Goal: Complete application form

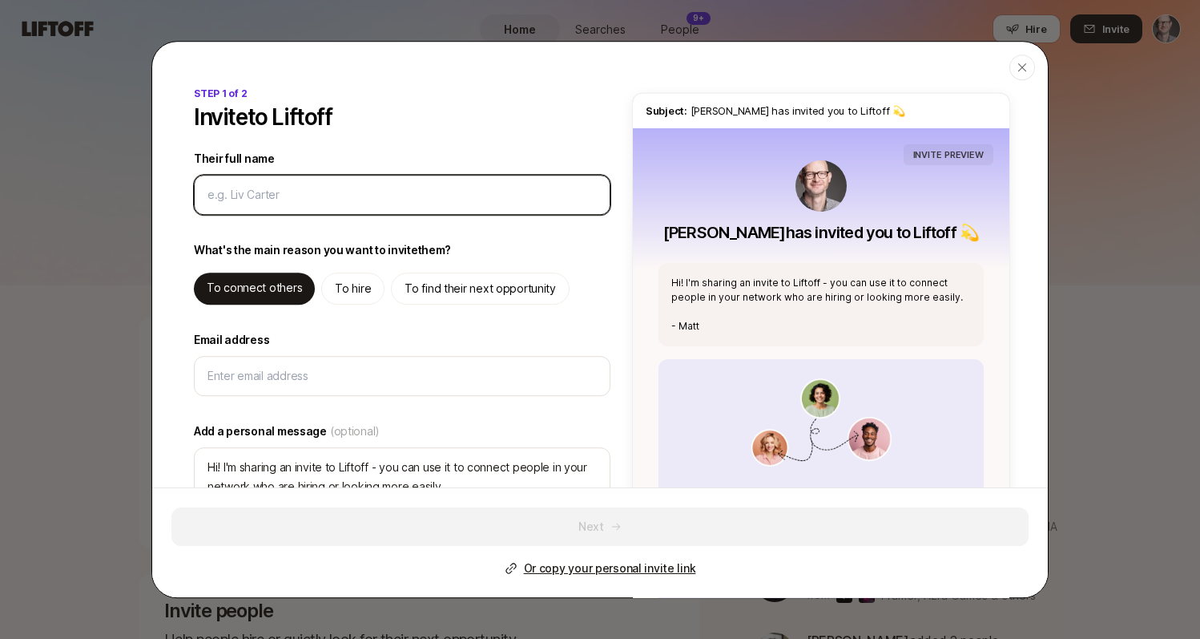
type textarea "x"
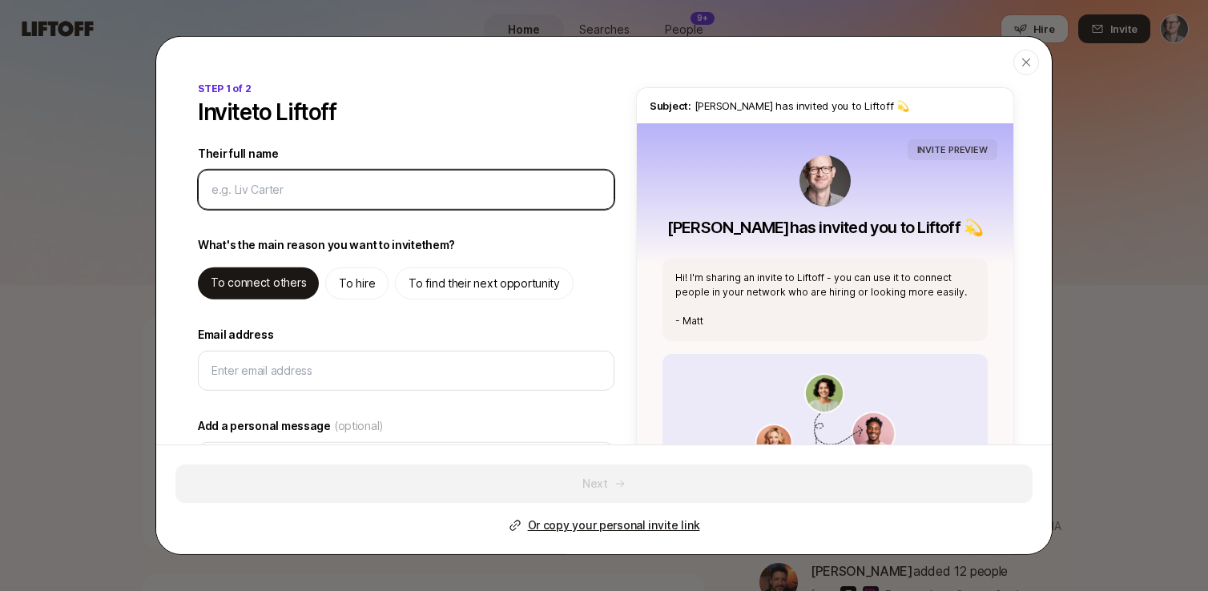
type input "I"
type textarea "x"
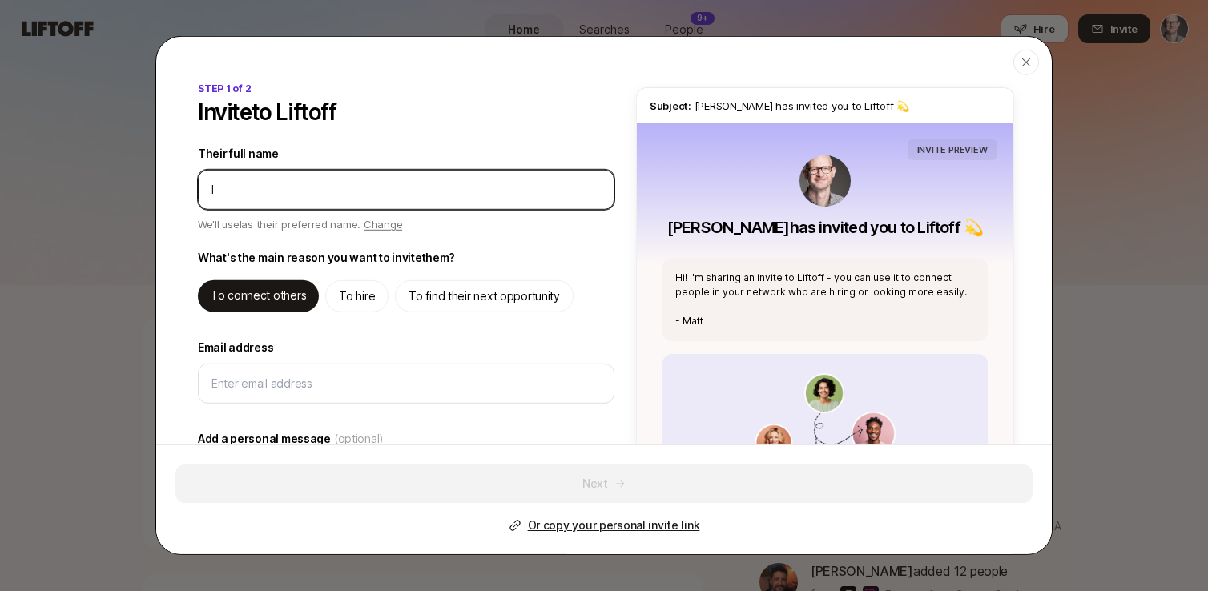
type input "Im"
type textarea "x"
type input "Imr"
type textarea "x"
type input "Imra"
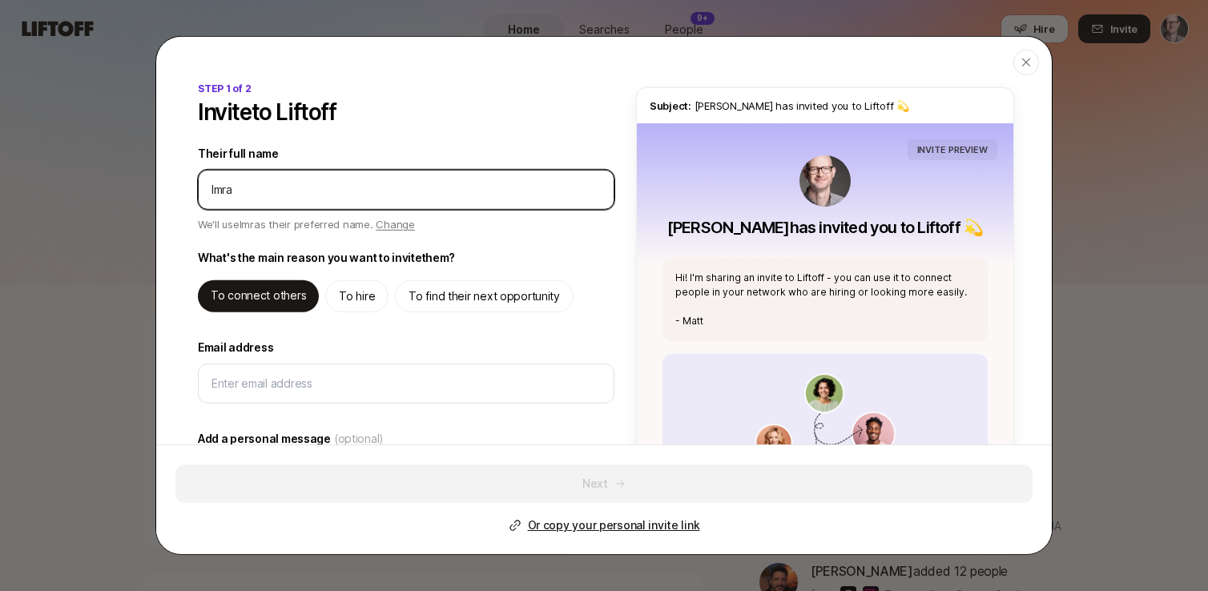
type textarea "x"
type input "Imran"
type textarea "x"
type input "Imran"
type textarea "x"
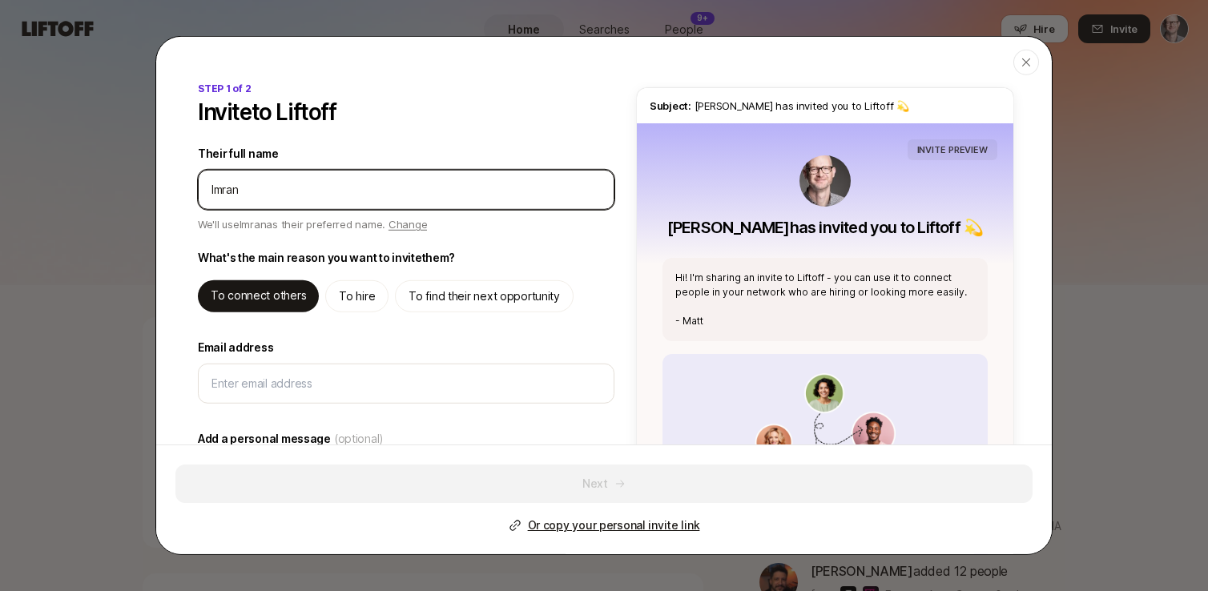
type input "Imran S"
type textarea "x"
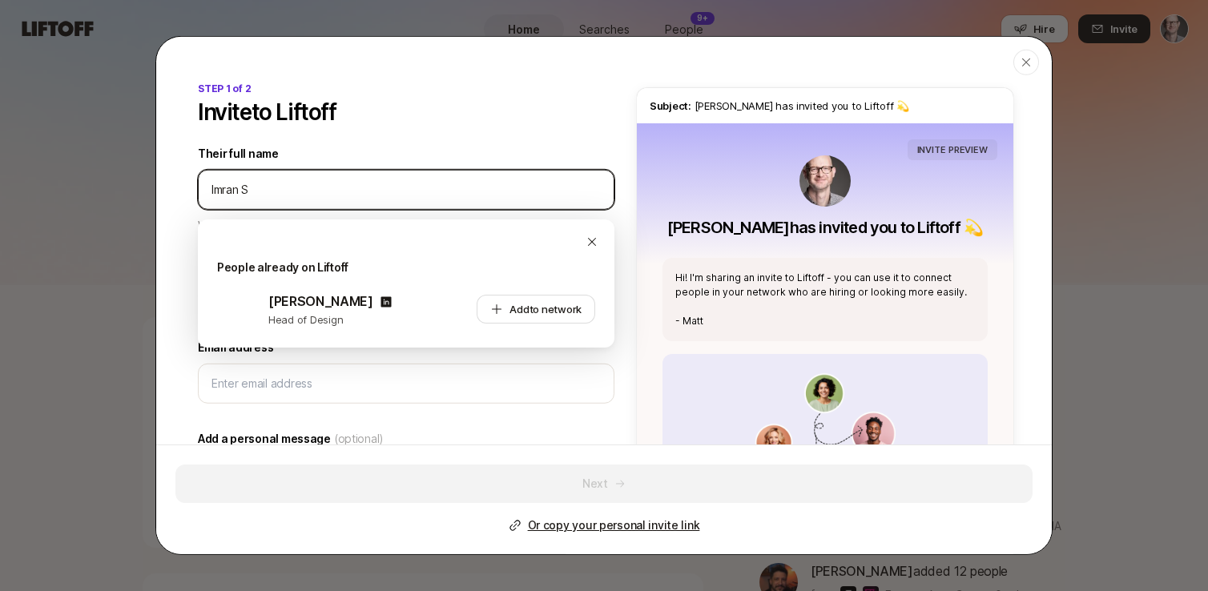
type input "Imran So"
type textarea "x"
type input "Imran Sob"
type textarea "x"
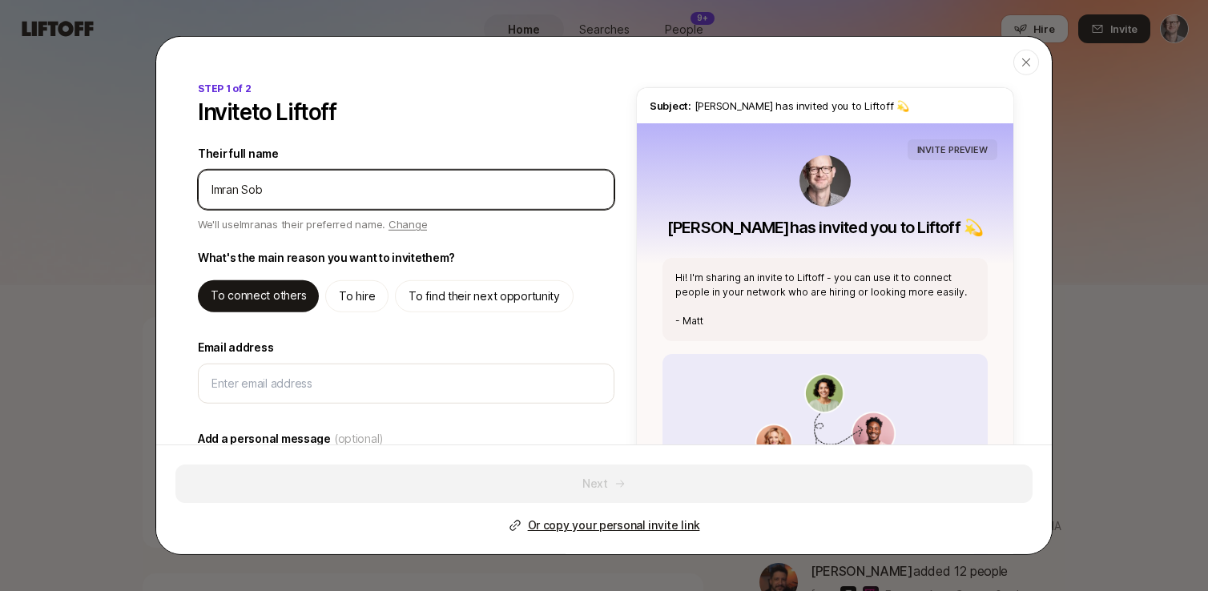
type input "[PERSON_NAME]"
type textarea "x"
type input "[PERSON_NAME]"
type textarea "x"
drag, startPoint x: 265, startPoint y: 184, endPoint x: 322, endPoint y: 192, distance: 57.4
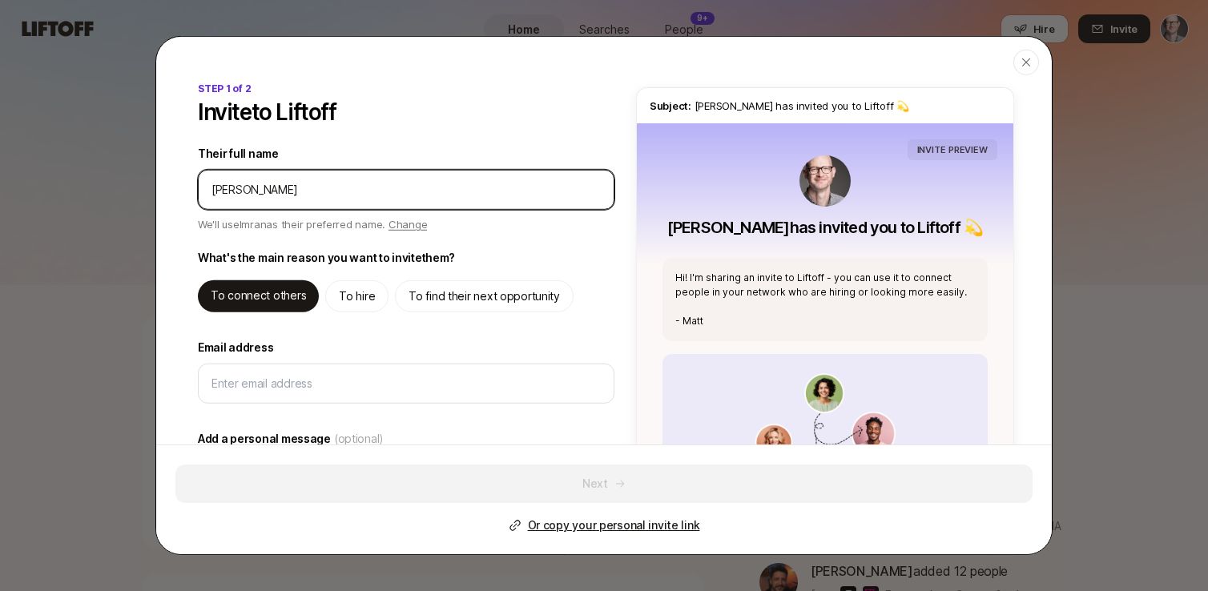
click at [292, 184] on input "Their full name" at bounding box center [406, 189] width 389 height 19
type input "[PERSON_NAME]"
type textarea "x"
type input "[PERSON_NAME]"
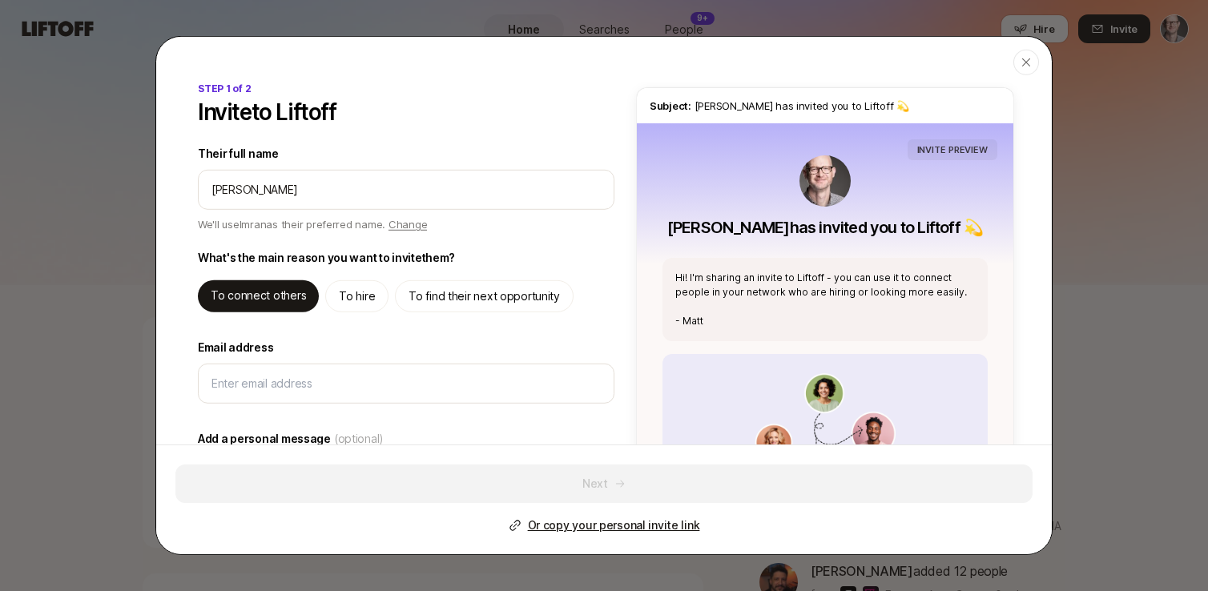
type textarea "x"
click at [485, 353] on label "Email address" at bounding box center [406, 347] width 417 height 19
click at [485, 374] on input "Email address" at bounding box center [406, 383] width 389 height 19
